Goal: Task Accomplishment & Management: Use online tool/utility

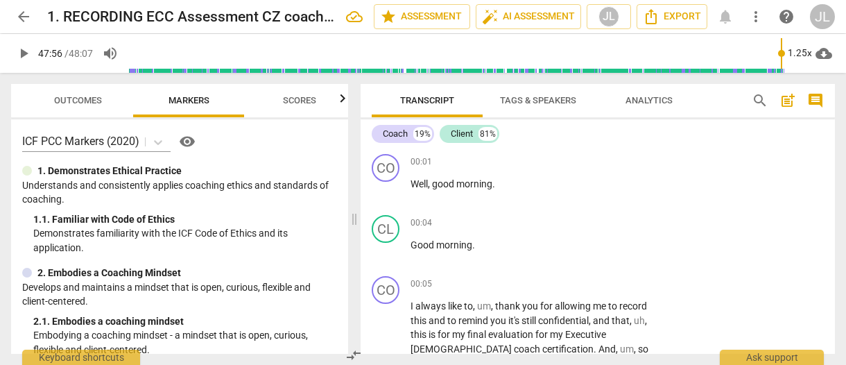
click at [80, 101] on span "Outcomes" at bounding box center [78, 100] width 48 height 10
click at [87, 98] on span "Outcomes" at bounding box center [78, 100] width 48 height 10
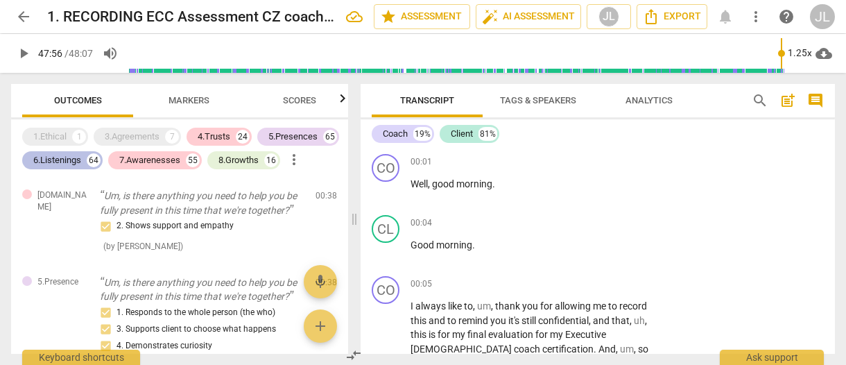
click at [69, 159] on div "6.Listenings" at bounding box center [57, 160] width 48 height 14
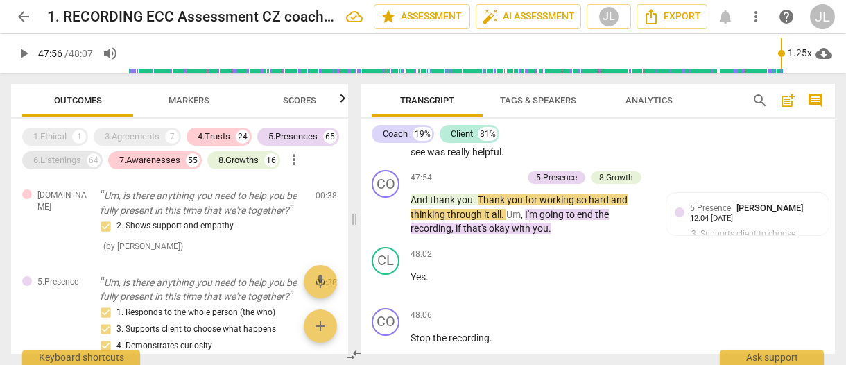
click at [65, 166] on div "6.Listenings" at bounding box center [57, 160] width 48 height 14
click at [144, 159] on div "7.Awarenesses" at bounding box center [149, 160] width 61 height 14
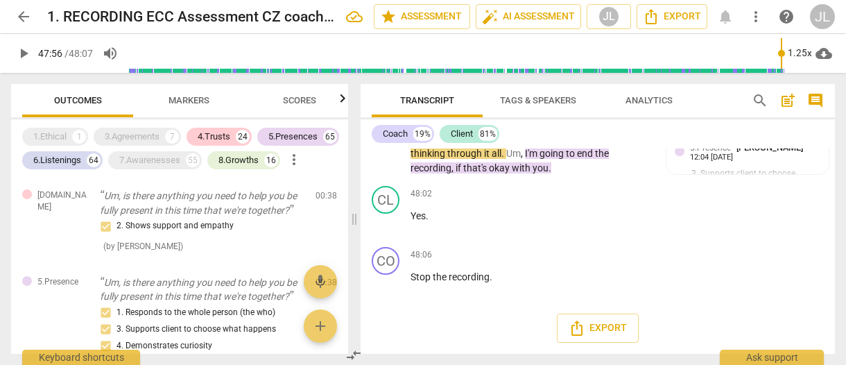
click at [232, 157] on div "8.Growths" at bounding box center [238, 160] width 40 height 14
click at [226, 132] on div "4.Trusts" at bounding box center [214, 137] width 33 height 14
click at [294, 134] on div "5.Presences" at bounding box center [292, 137] width 49 height 14
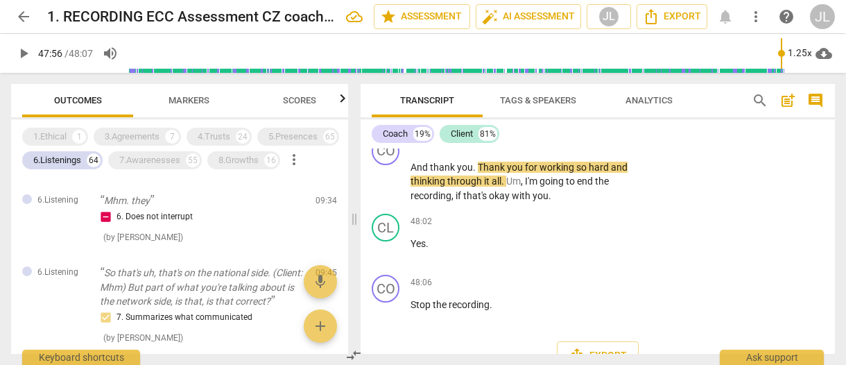
scroll to position [0, 0]
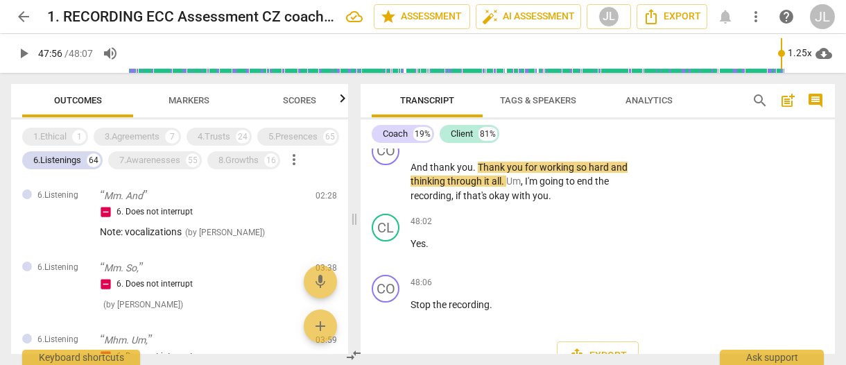
click at [187, 100] on span "Markers" at bounding box center [188, 100] width 41 height 10
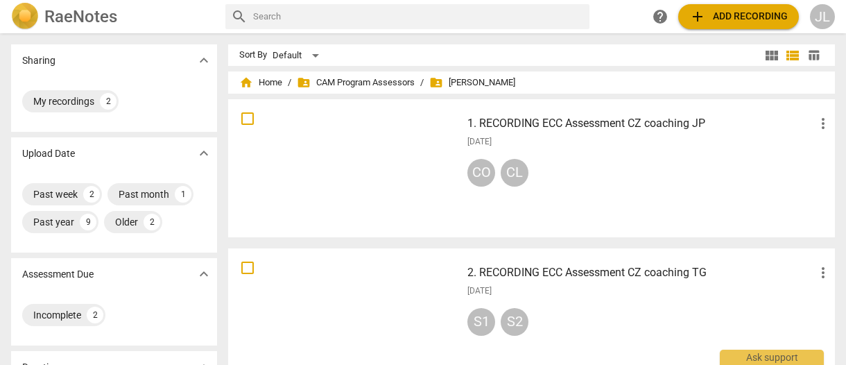
click at [427, 308] on div at bounding box center [344, 317] width 223 height 128
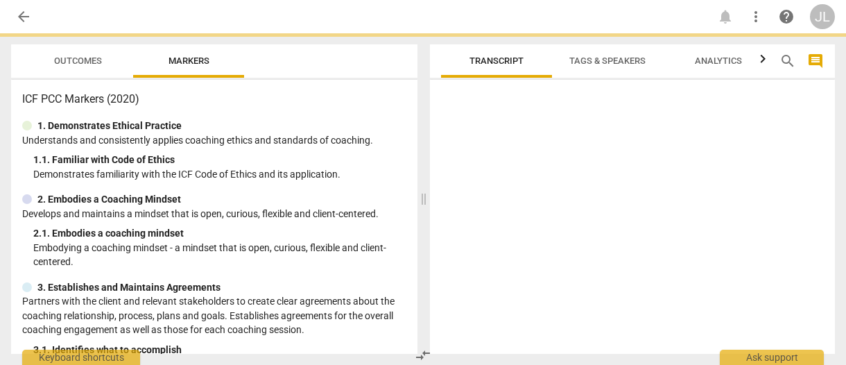
click at [427, 308] on span at bounding box center [423, 198] width 8 height 331
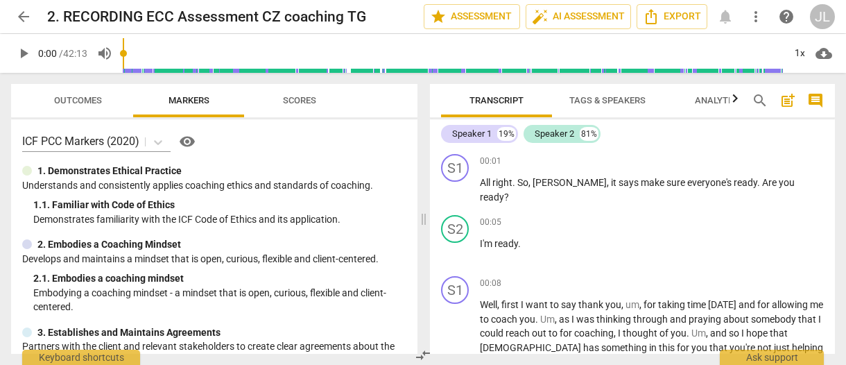
click at [621, 96] on span "Tags & Speakers" at bounding box center [607, 100] width 76 height 10
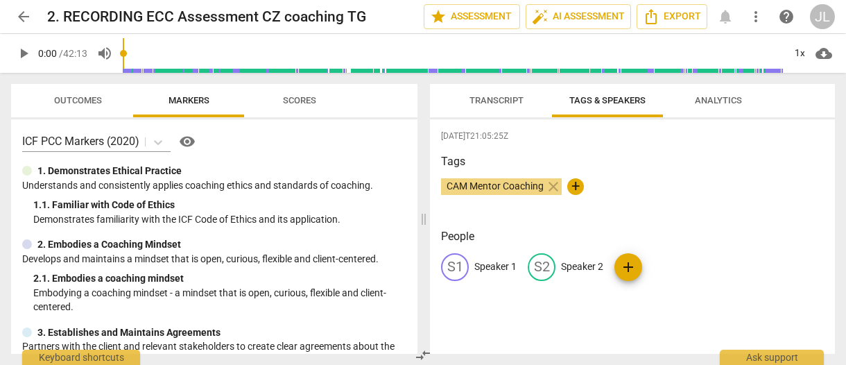
click at [500, 264] on p "Speaker 1" at bounding box center [495, 266] width 42 height 15
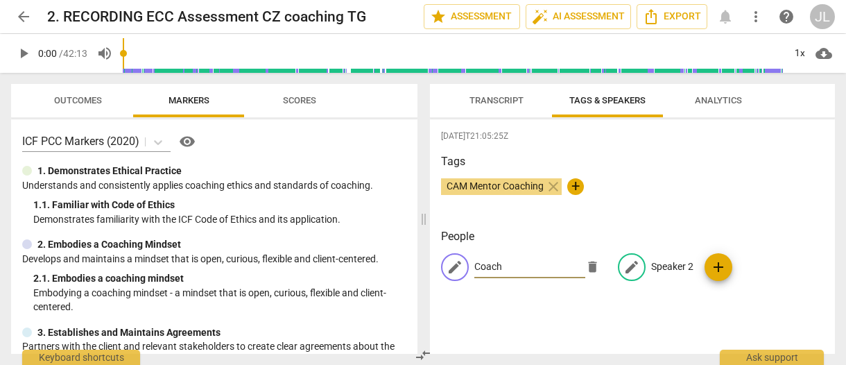
type input "Coach"
click at [676, 263] on p "Speaker 2" at bounding box center [672, 266] width 42 height 15
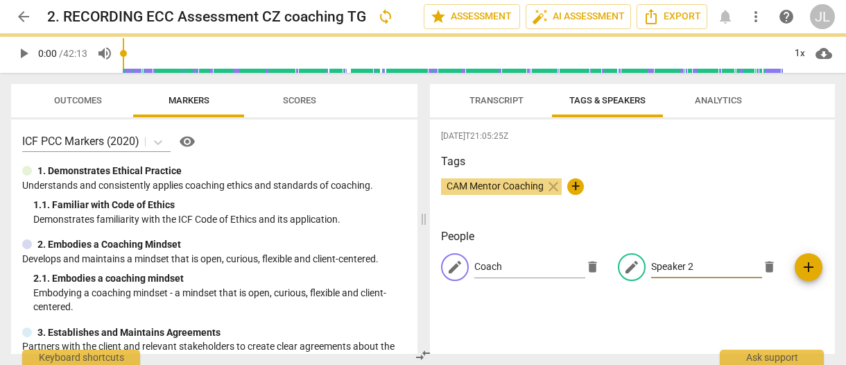
type input "S"
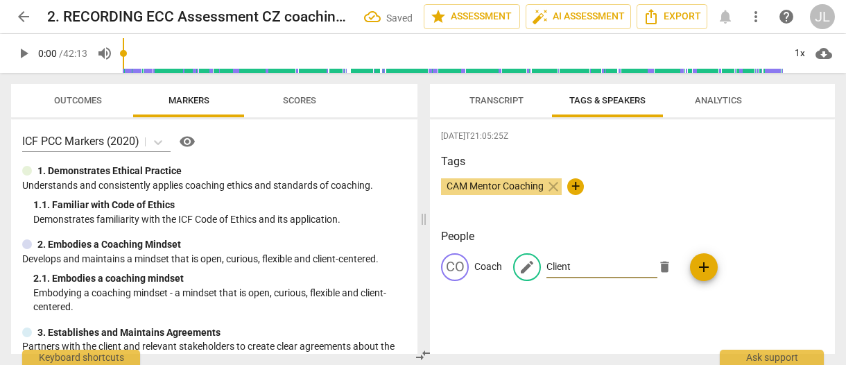
type input "Client"
click at [505, 98] on span "Transcript" at bounding box center [496, 100] width 54 height 10
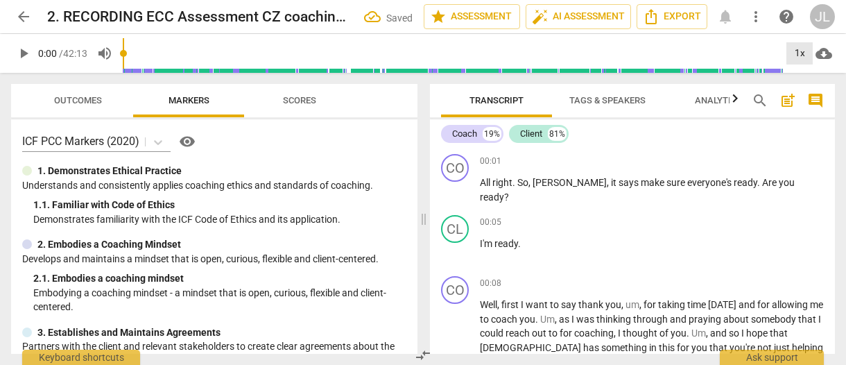
click at [795, 53] on div "1x" at bounding box center [799, 53] width 26 height 22
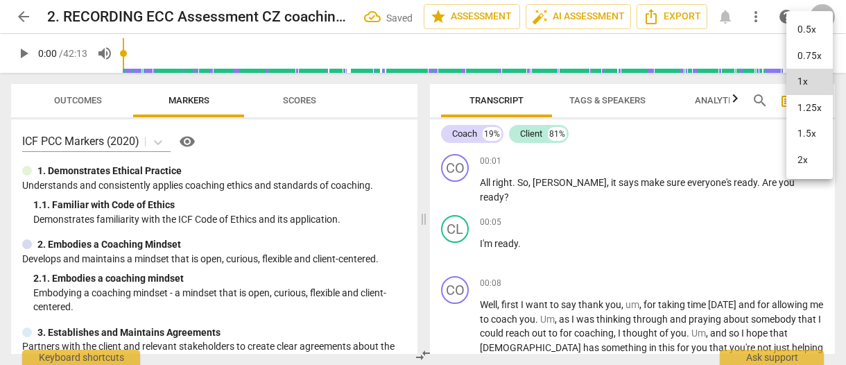
click at [801, 107] on li "1.25x" at bounding box center [809, 108] width 46 height 26
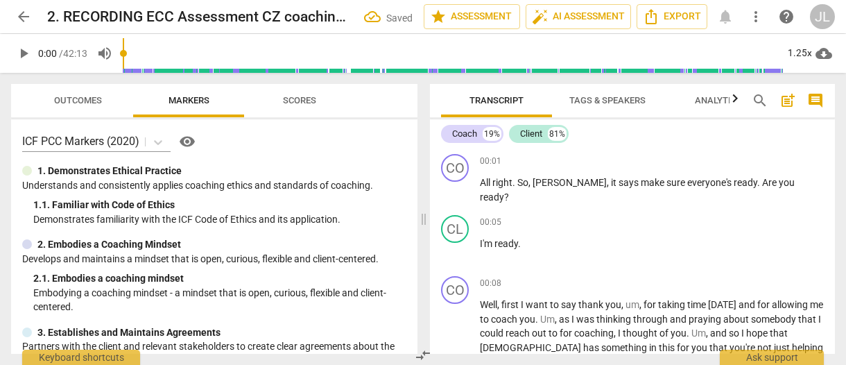
click at [812, 103] on span "comment" at bounding box center [815, 100] width 17 height 17
